Goal: Check status: Check status

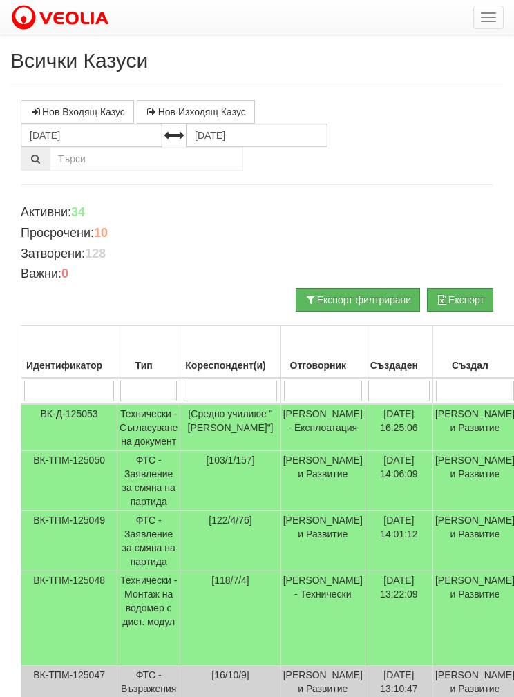
click at [157, 431] on td "Технически - Съгласуване на документ" at bounding box center [148, 427] width 63 height 47
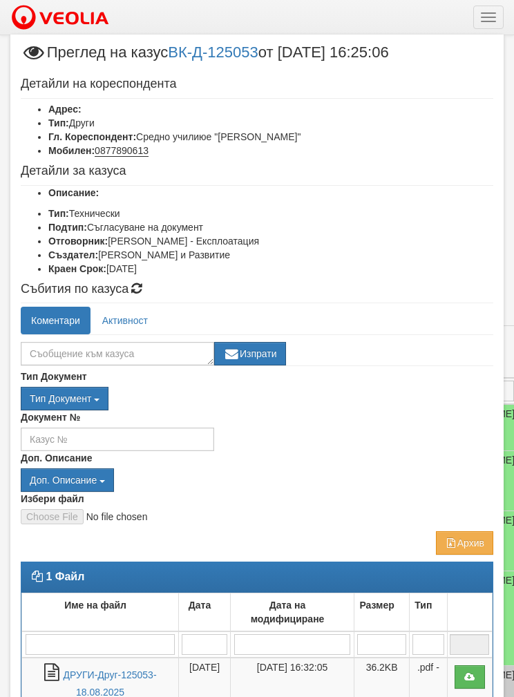
click at [103, 689] on link "ДРУГИ-Друг-125053-18.08.2025" at bounding box center [110, 683] width 93 height 28
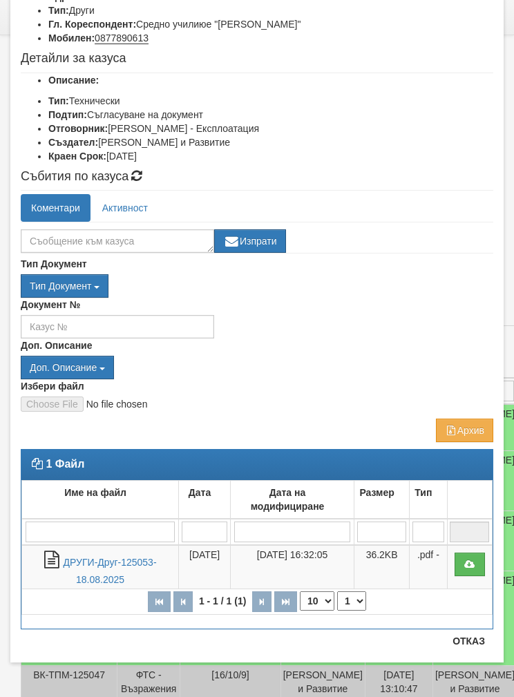
click at [468, 632] on button "Отказ" at bounding box center [468, 641] width 49 height 22
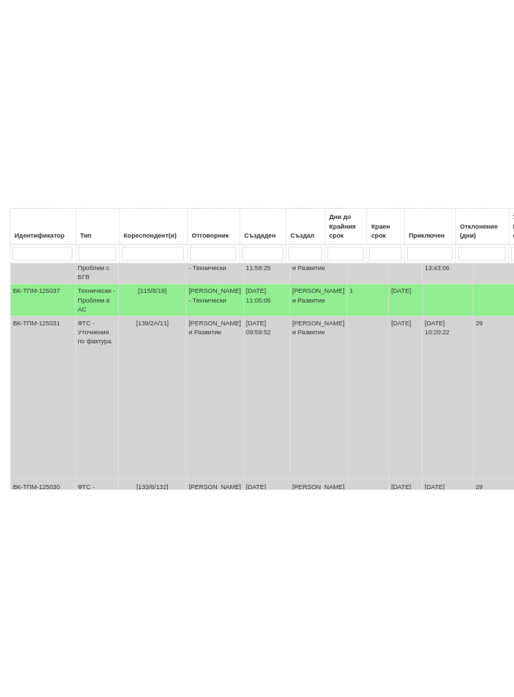
scroll to position [635, 6]
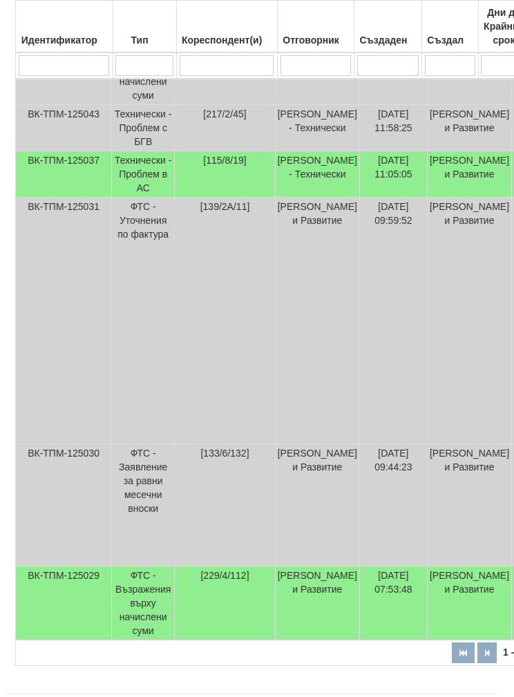
click at [307, 66] on input "search" at bounding box center [315, 65] width 71 height 21
type input "Б"
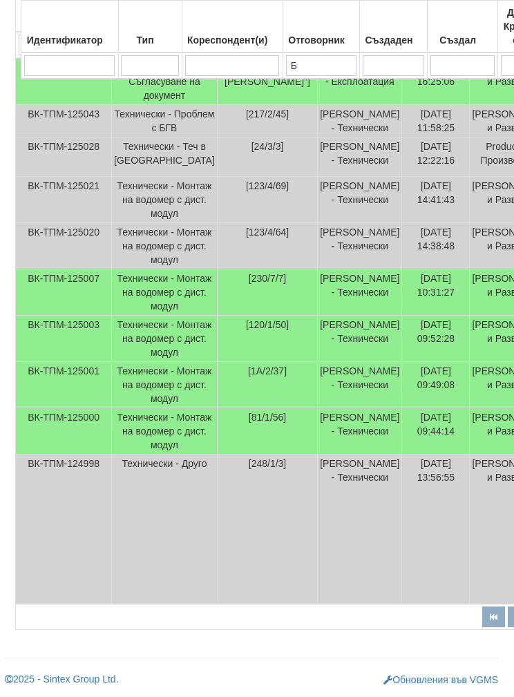
type input "Бо"
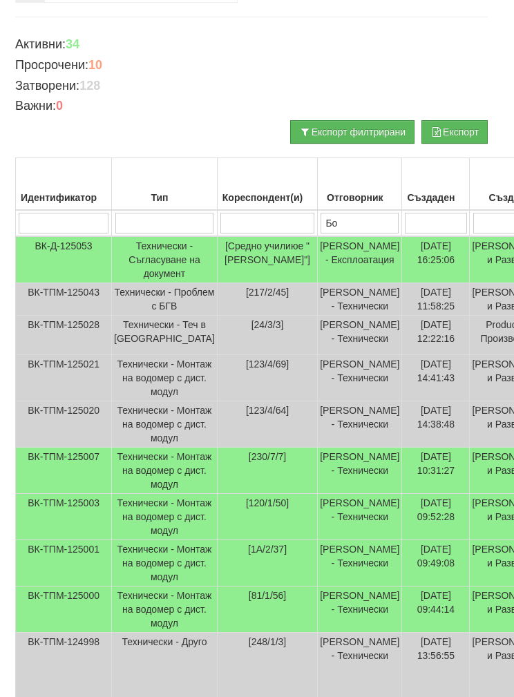
type input "Бо"
type input "Бой"
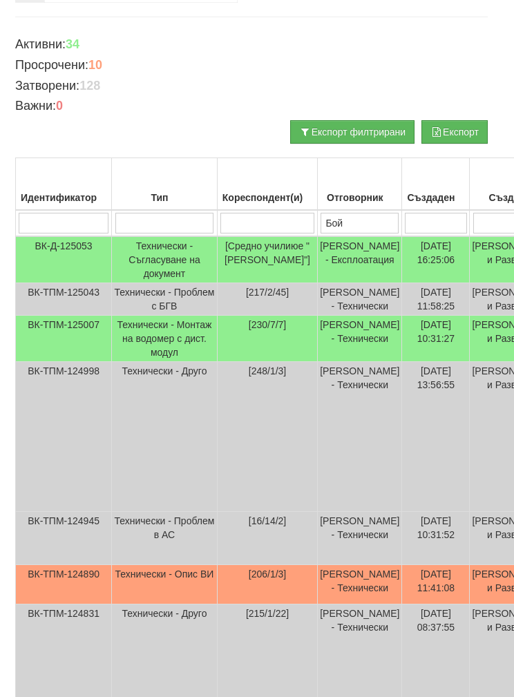
type input "Бой"
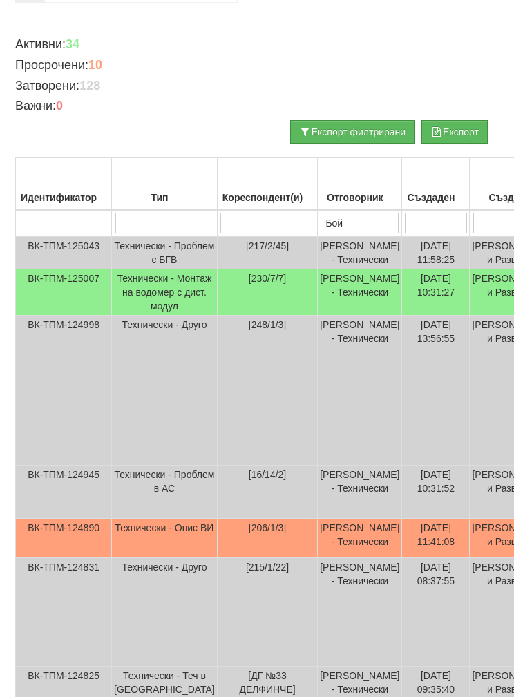
type input "Бой"
click at [217, 316] on td "[230/7/7]" at bounding box center [267, 292] width 100 height 46
